Goal: Task Accomplishment & Management: Use online tool/utility

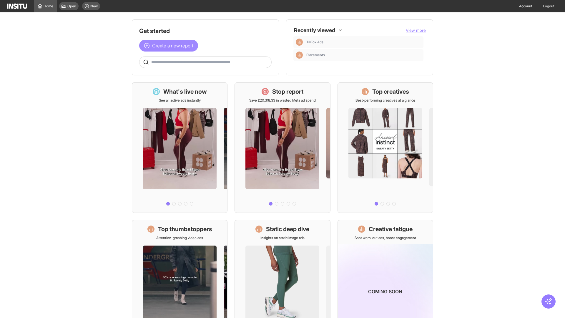
click at [170, 46] on span "Create a new report" at bounding box center [172, 45] width 41 height 7
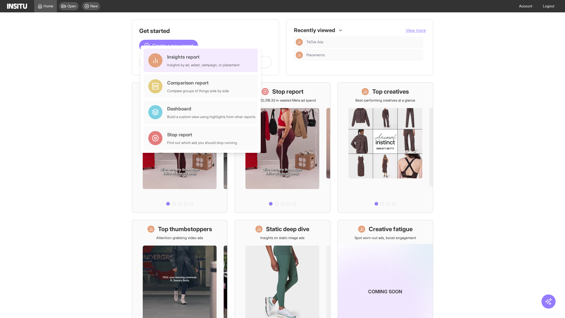
click at [202, 60] on div "Insights report Insights by ad, adset, campaign, or placement" at bounding box center [203, 60] width 72 height 14
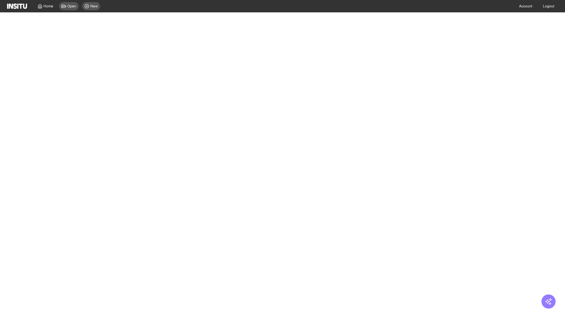
select select "**"
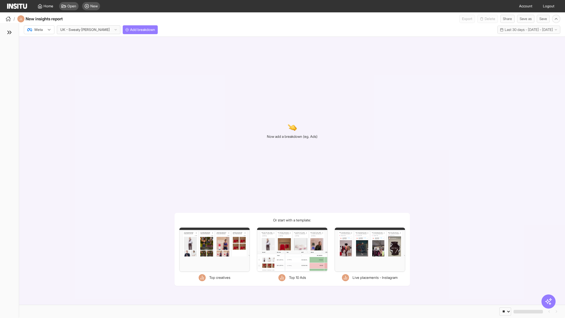
click at [39, 30] on div at bounding box center [35, 30] width 16 height 6
click at [39, 42] on span "Meta" at bounding box center [39, 42] width 8 height 5
click at [130, 30] on span "Add breakdown" at bounding box center [142, 29] width 25 height 5
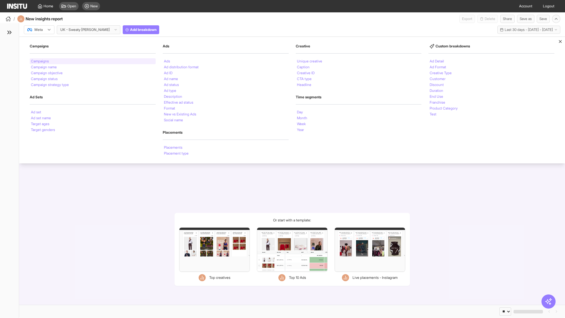
click at [40, 61] on li "Campaigns" at bounding box center [40, 61] width 18 height 4
